Goal: Ask a question

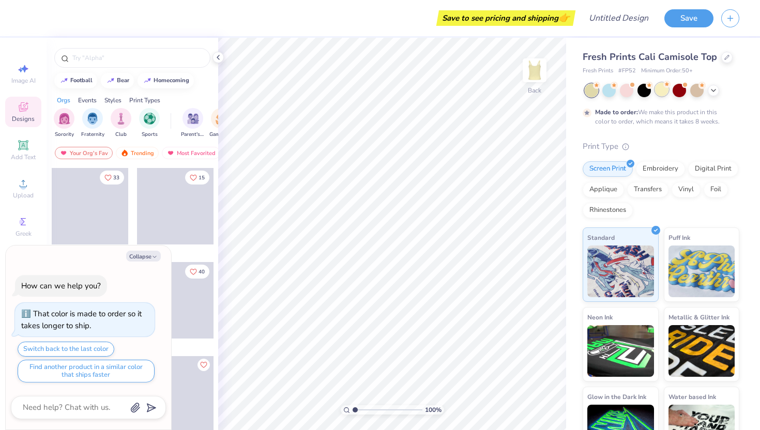
click at [659, 92] on div at bounding box center [661, 89] width 13 height 13
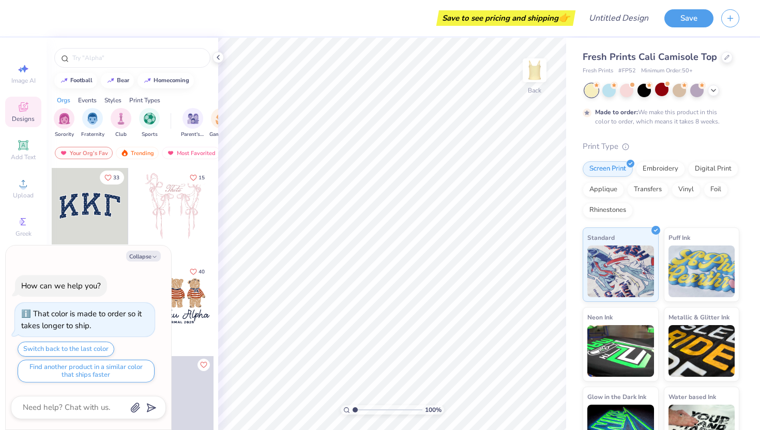
click at [593, 92] on div at bounding box center [591, 90] width 13 height 13
click at [713, 92] on icon at bounding box center [713, 89] width 8 height 8
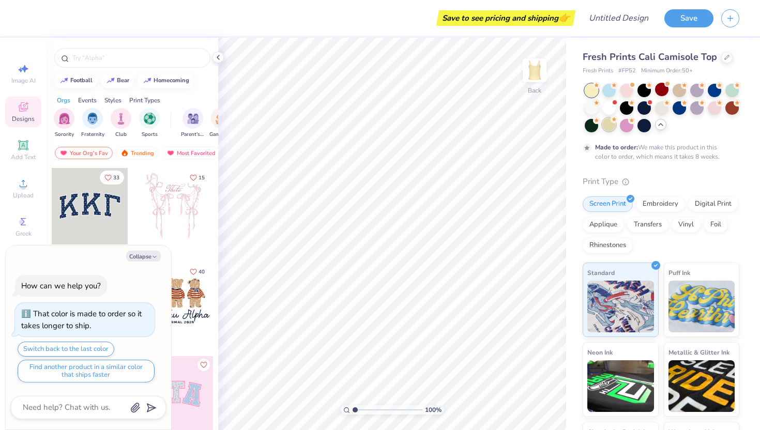
click at [609, 126] on div at bounding box center [608, 124] width 13 height 13
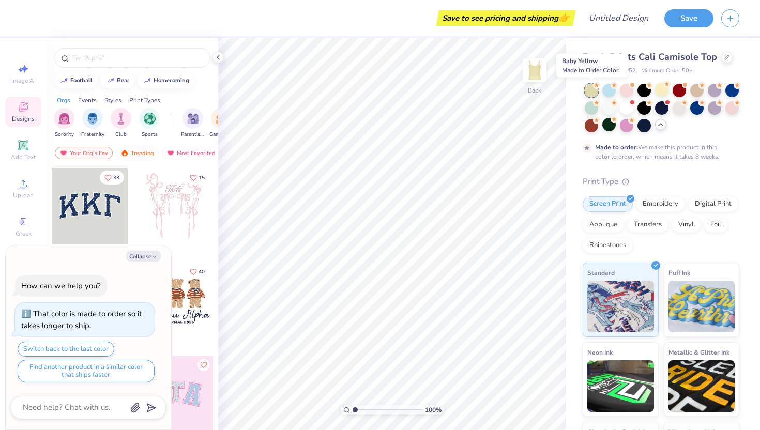
click at [591, 90] on div at bounding box center [591, 90] width 13 height 13
click at [662, 91] on div at bounding box center [661, 89] width 13 height 13
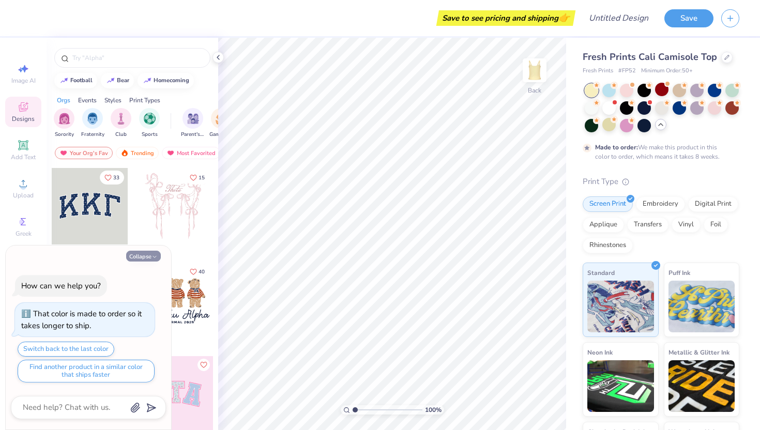
click at [149, 254] on button "Collapse" at bounding box center [143, 256] width 35 height 11
type textarea "x"
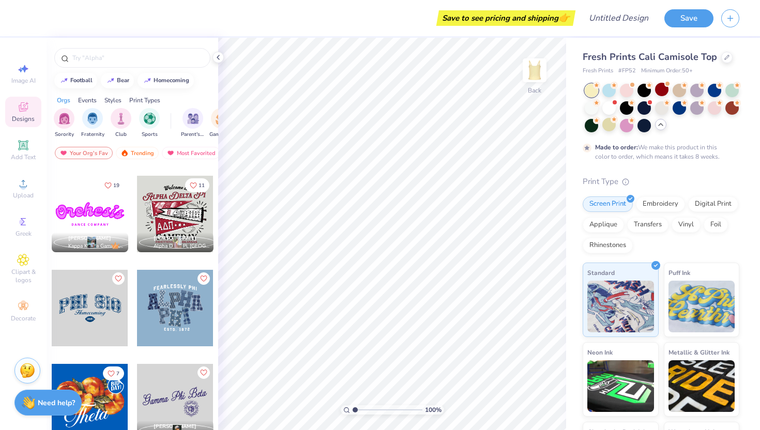
scroll to position [269, 0]
